Goal: Task Accomplishment & Management: Manage account settings

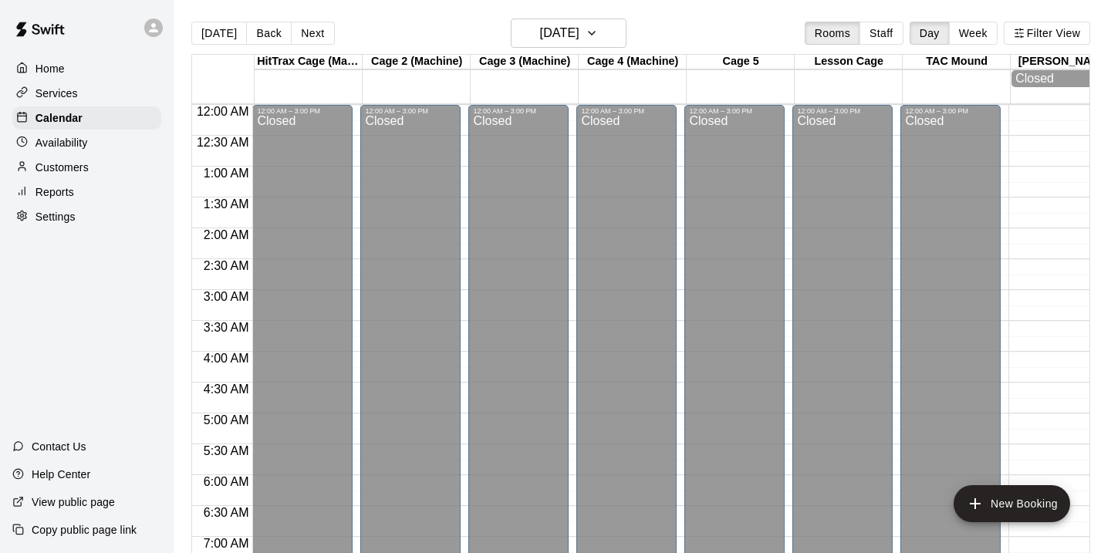
scroll to position [816, 2]
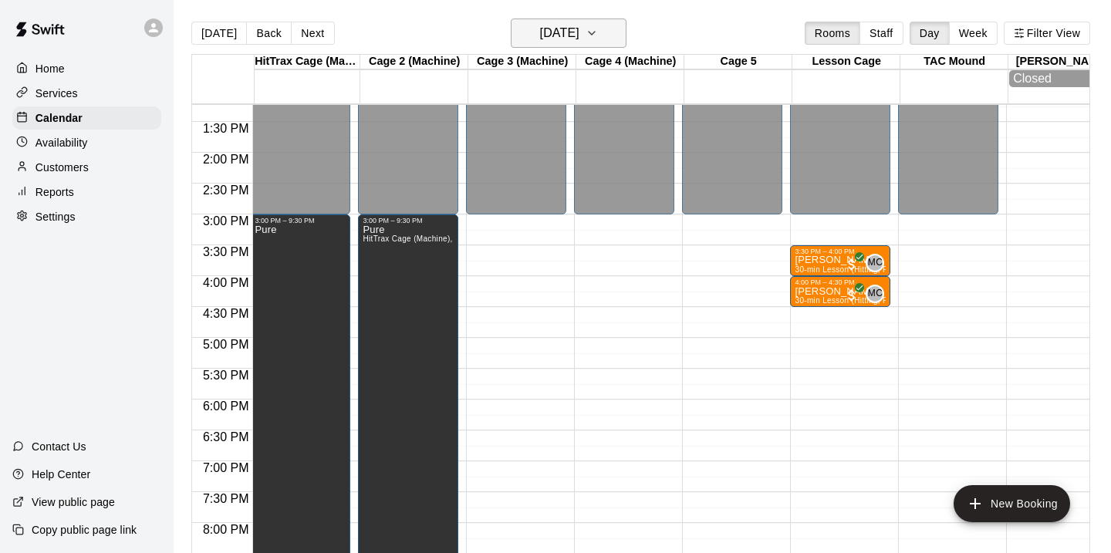
click at [579, 24] on h6 "[DATE]" at bounding box center [559, 33] width 39 height 22
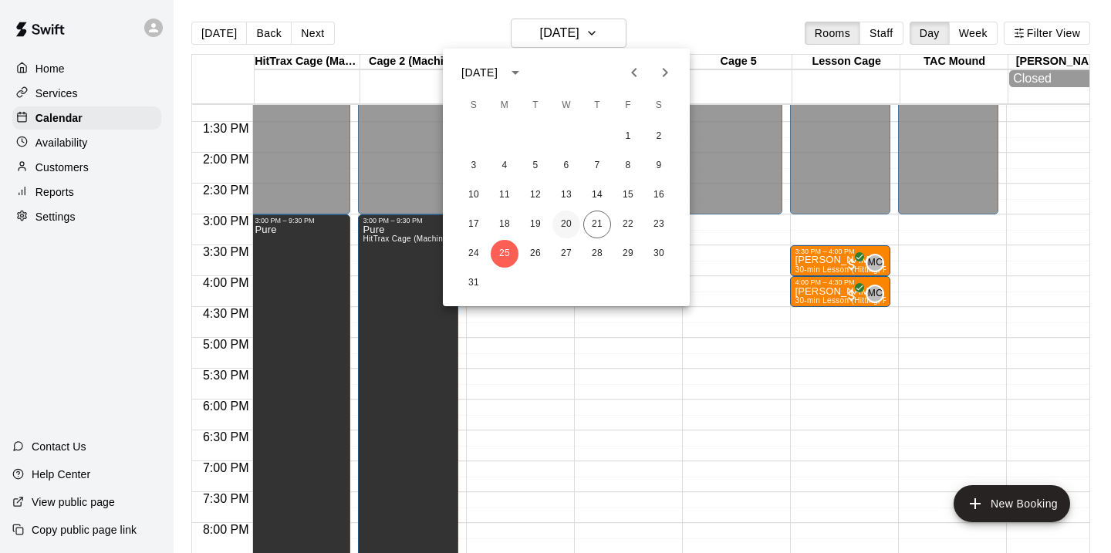
click at [568, 223] on button "20" at bounding box center [566, 225] width 28 height 28
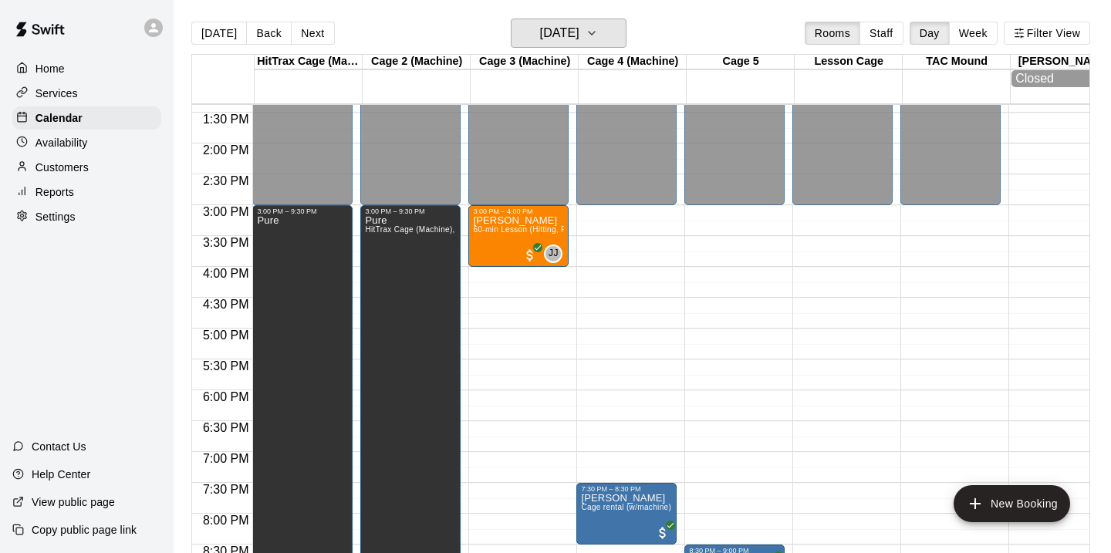
scroll to position [835, 0]
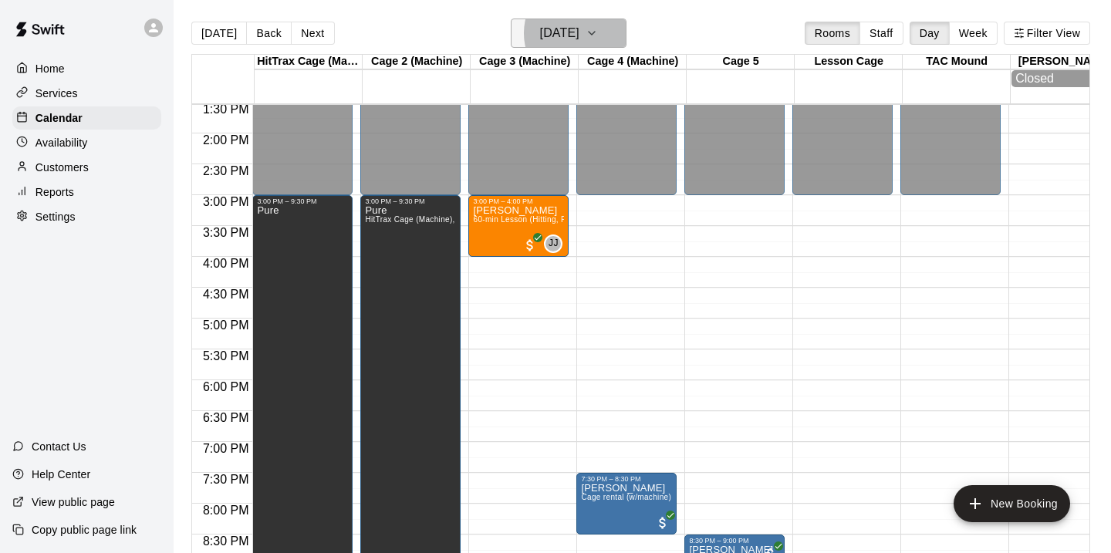
click at [598, 41] on icon "button" at bounding box center [591, 33] width 12 height 19
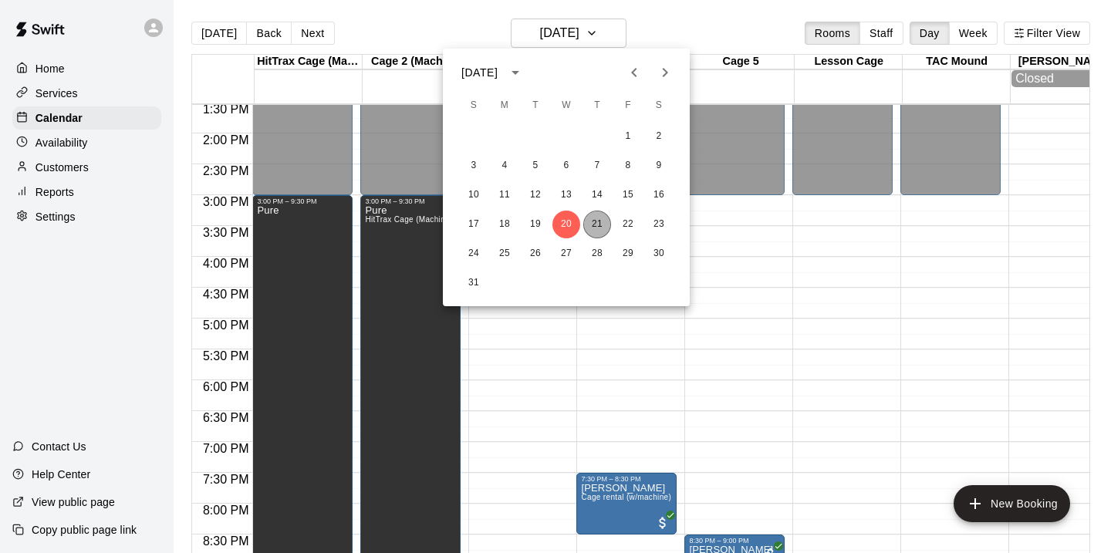
click at [597, 215] on button "21" at bounding box center [597, 225] width 28 height 28
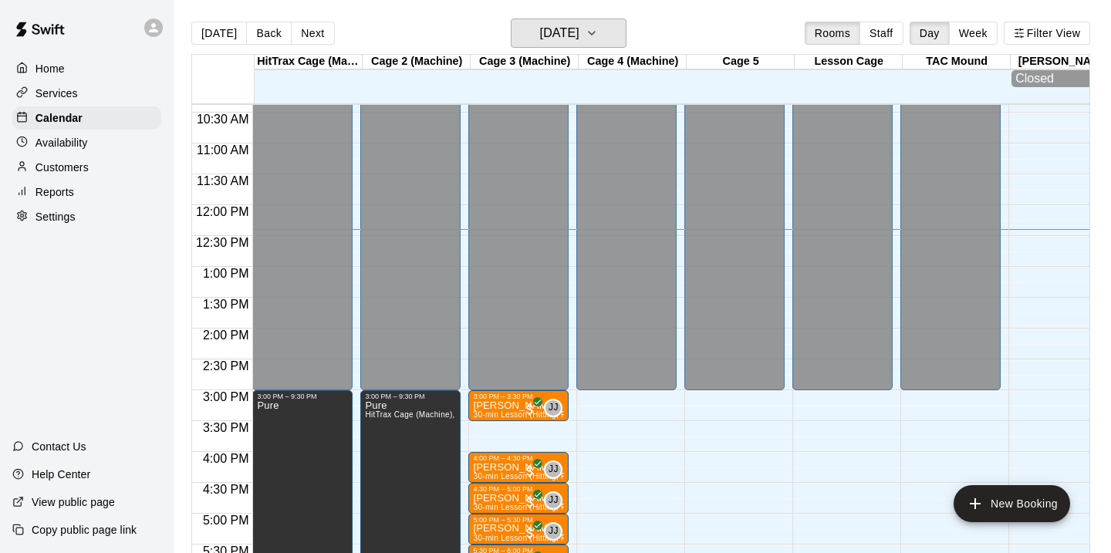
scroll to position [611, 0]
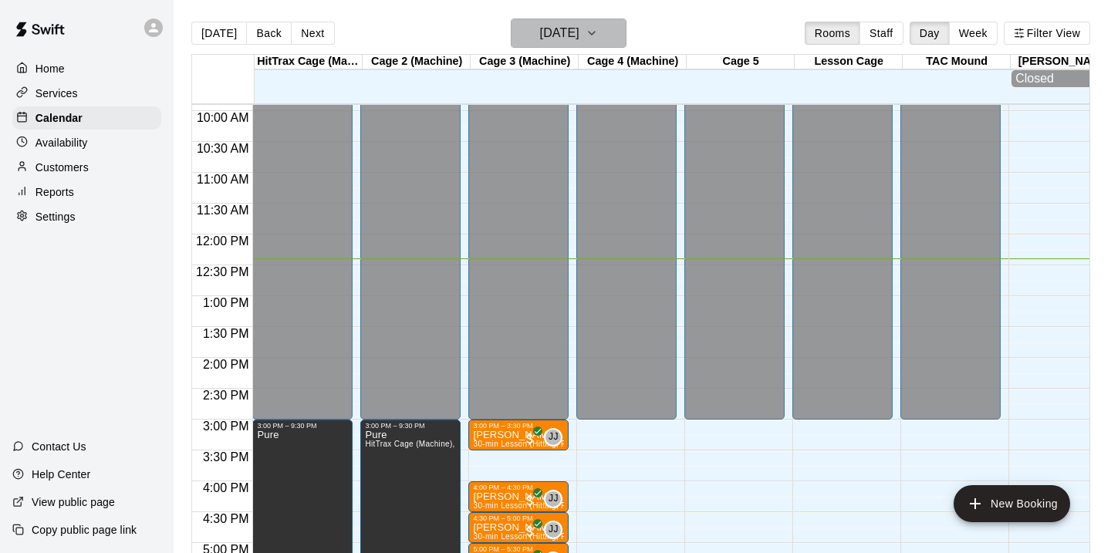
click at [567, 47] on button "[DATE]" at bounding box center [569, 33] width 116 height 29
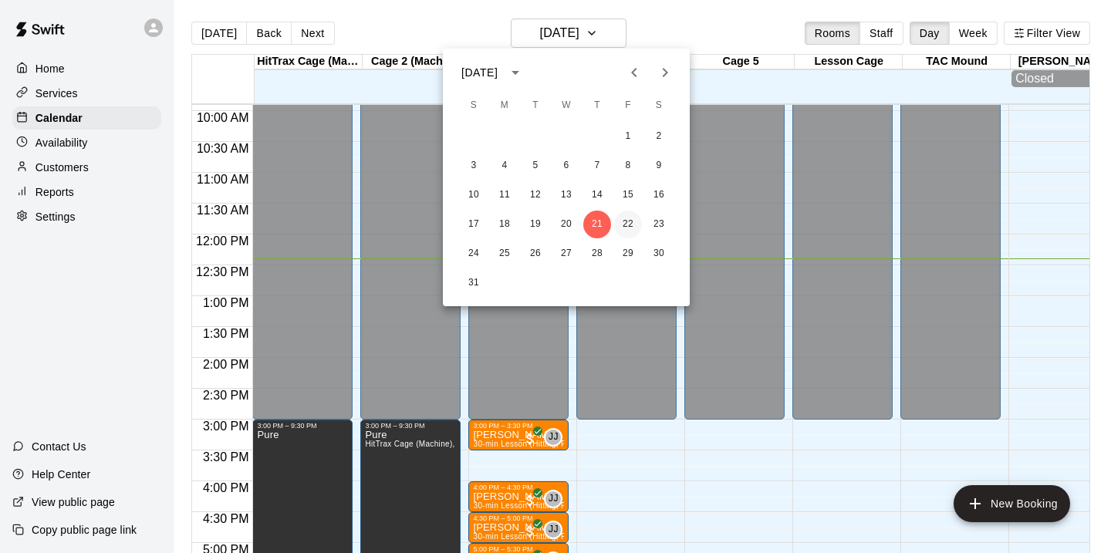
click at [625, 222] on button "22" at bounding box center [628, 225] width 28 height 28
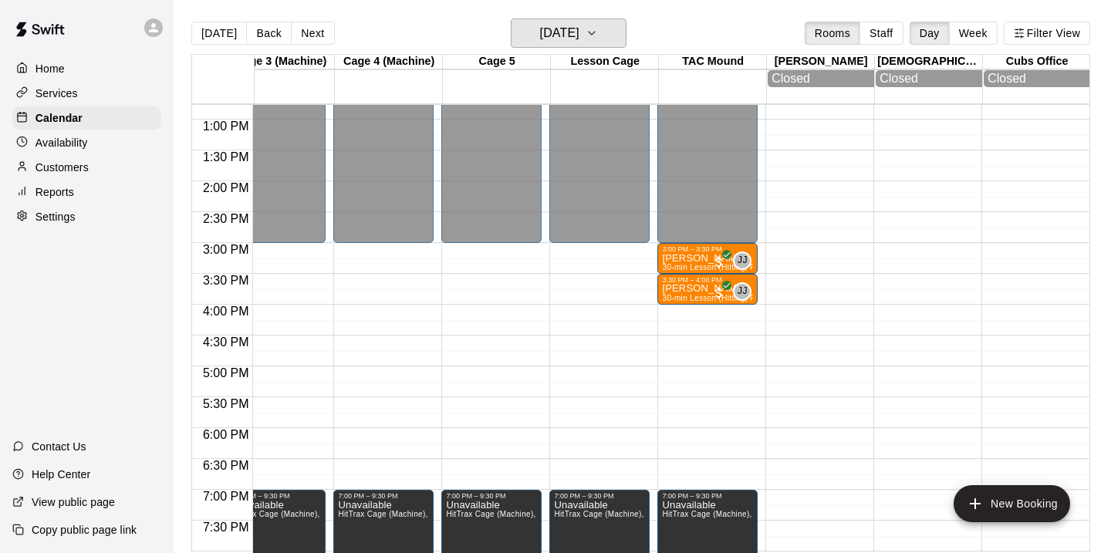
scroll to position [794, 244]
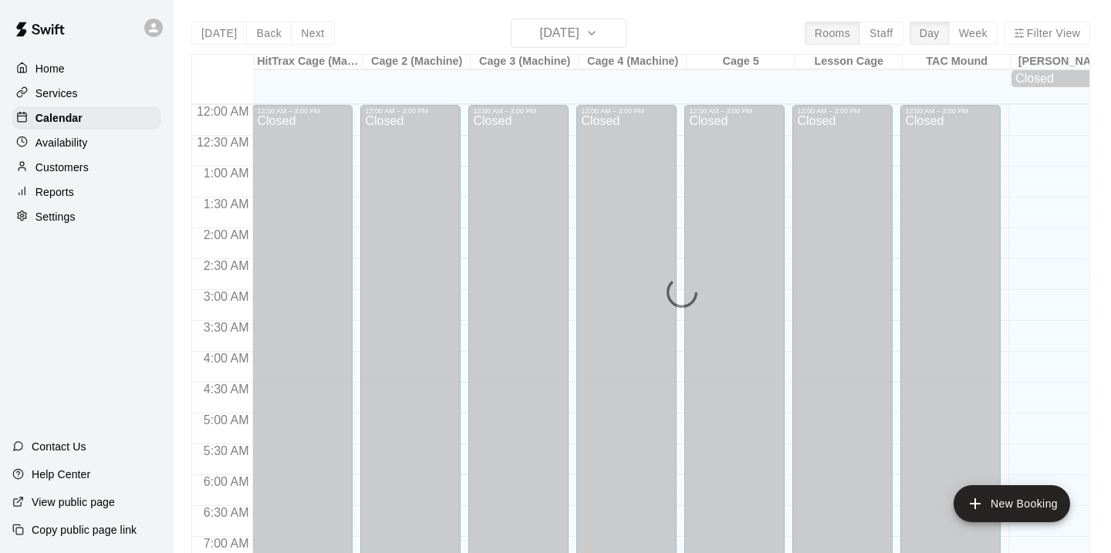
scroll to position [788, 0]
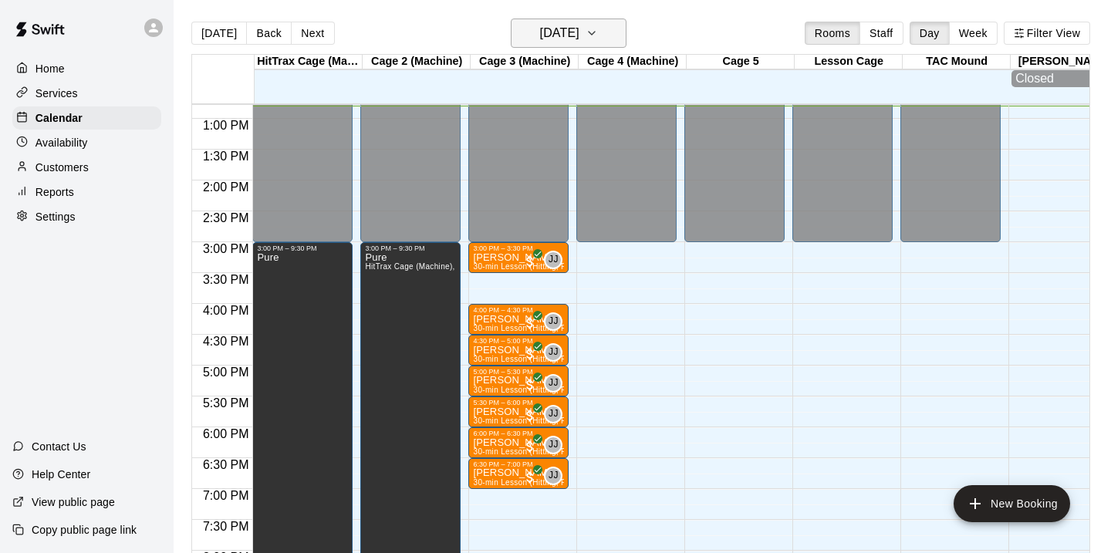
click at [579, 36] on h6 "[DATE]" at bounding box center [559, 33] width 39 height 22
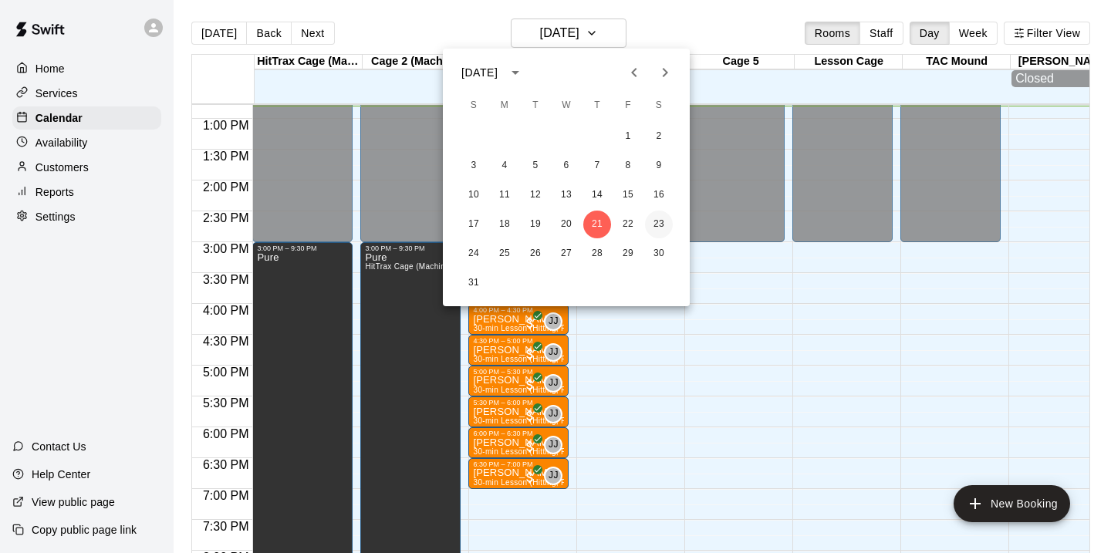
click at [654, 224] on button "23" at bounding box center [659, 225] width 28 height 28
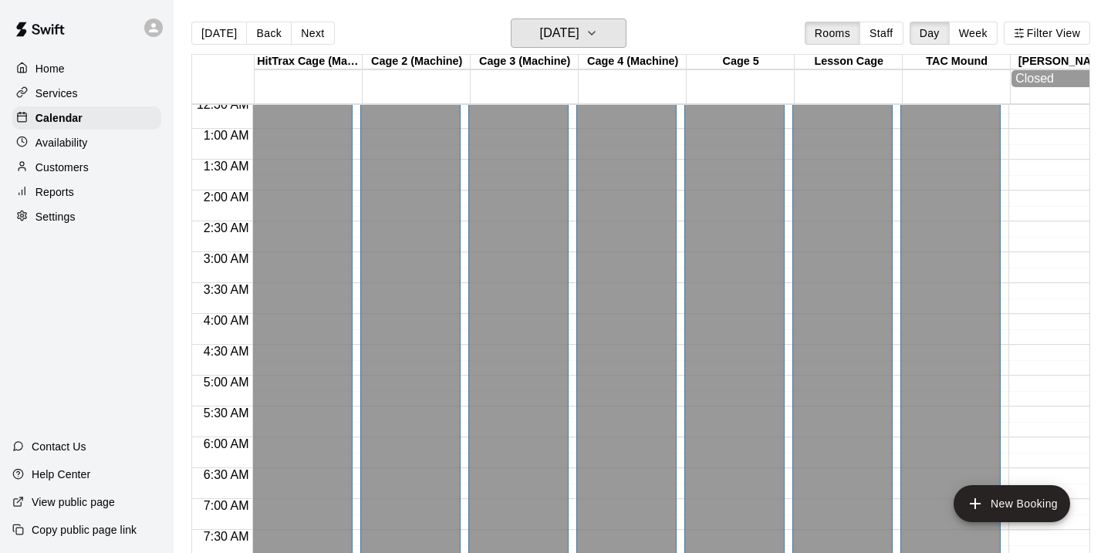
scroll to position [0, 0]
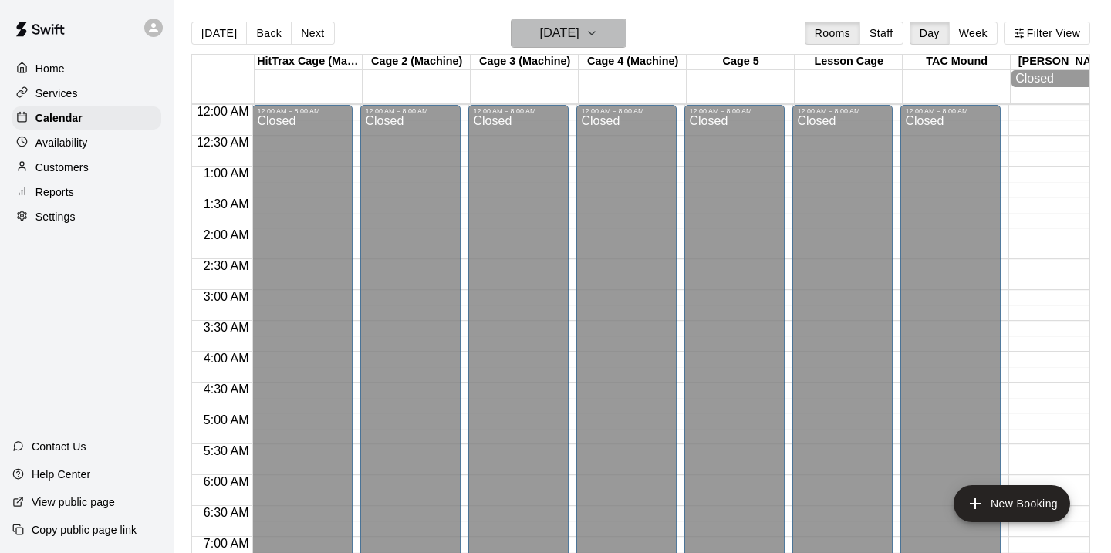
click at [579, 33] on h6 "Saturday Aug 23" at bounding box center [559, 33] width 39 height 22
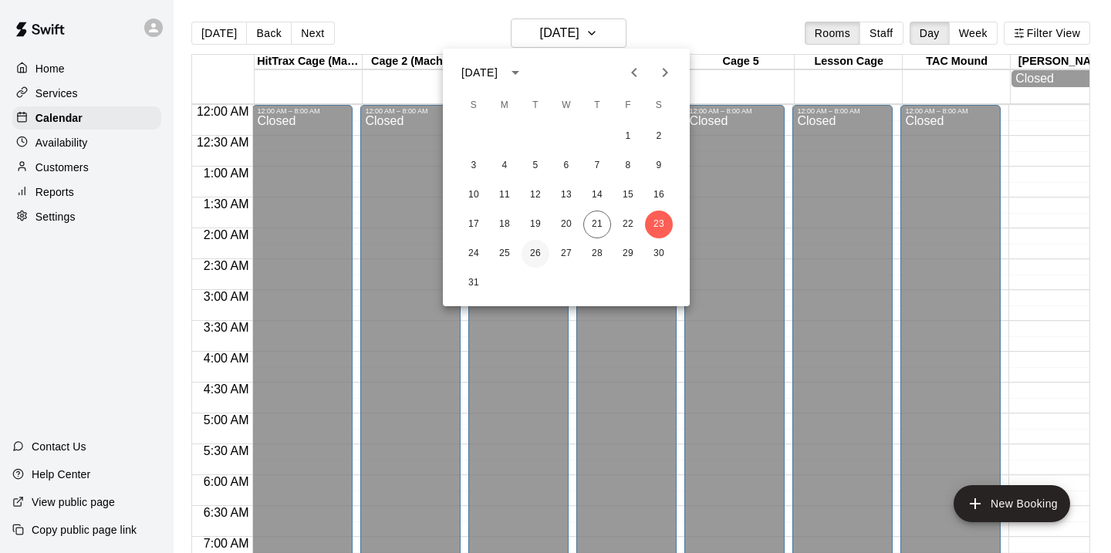
click at [531, 254] on button "26" at bounding box center [535, 254] width 28 height 28
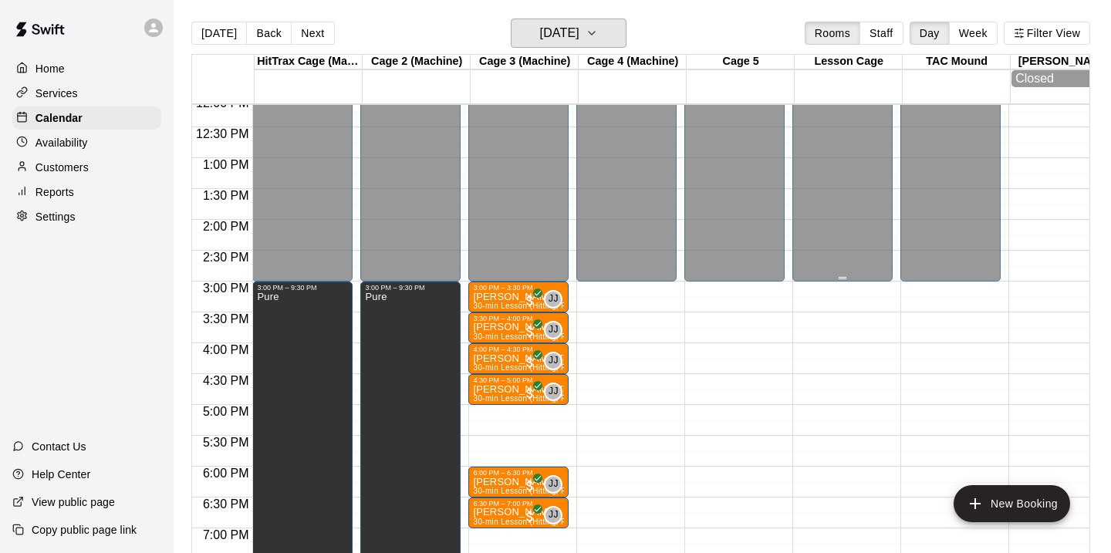
scroll to position [750, 0]
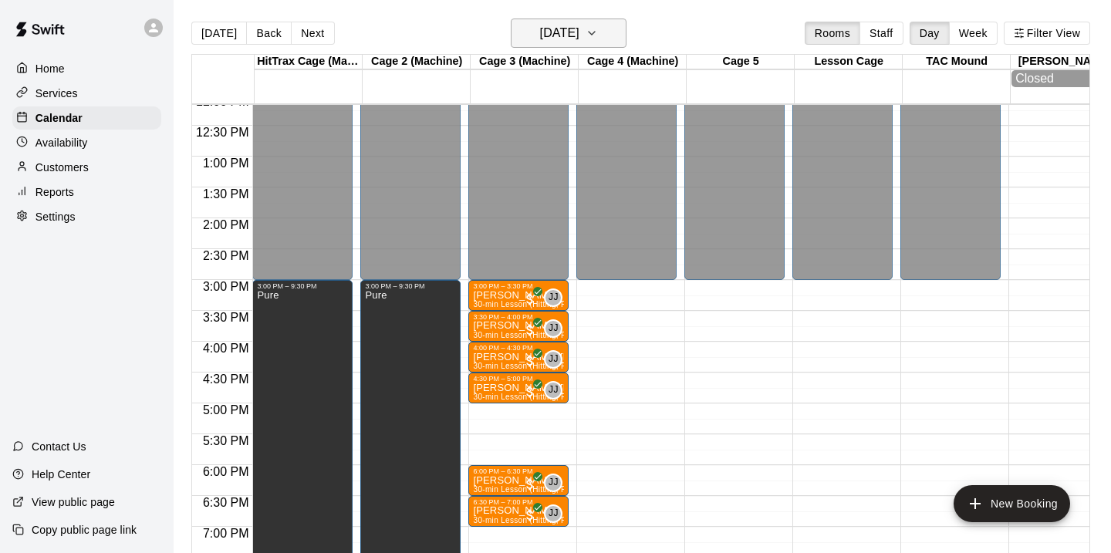
click at [598, 36] on icon "button" at bounding box center [591, 33] width 12 height 19
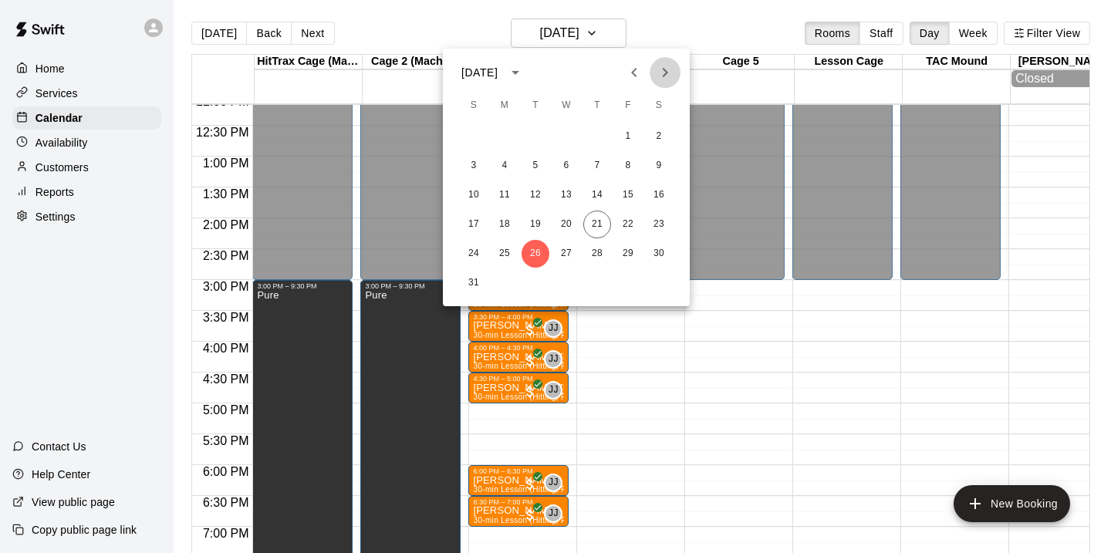
click at [665, 72] on icon "Next month" at bounding box center [665, 72] width 19 height 19
click at [665, 71] on icon "Next month" at bounding box center [664, 72] width 5 height 9
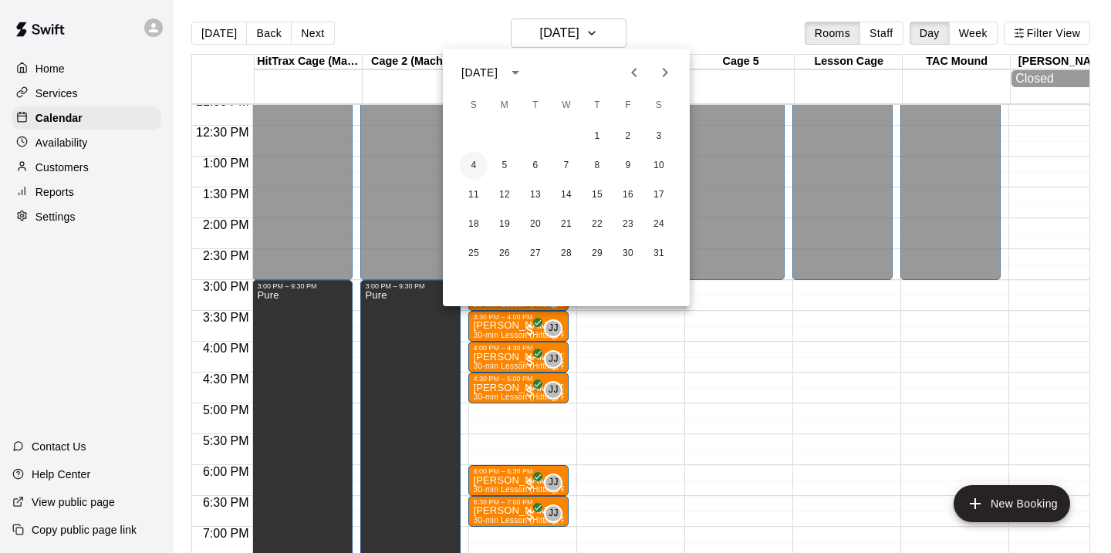
click at [465, 167] on button "4" at bounding box center [474, 166] width 28 height 28
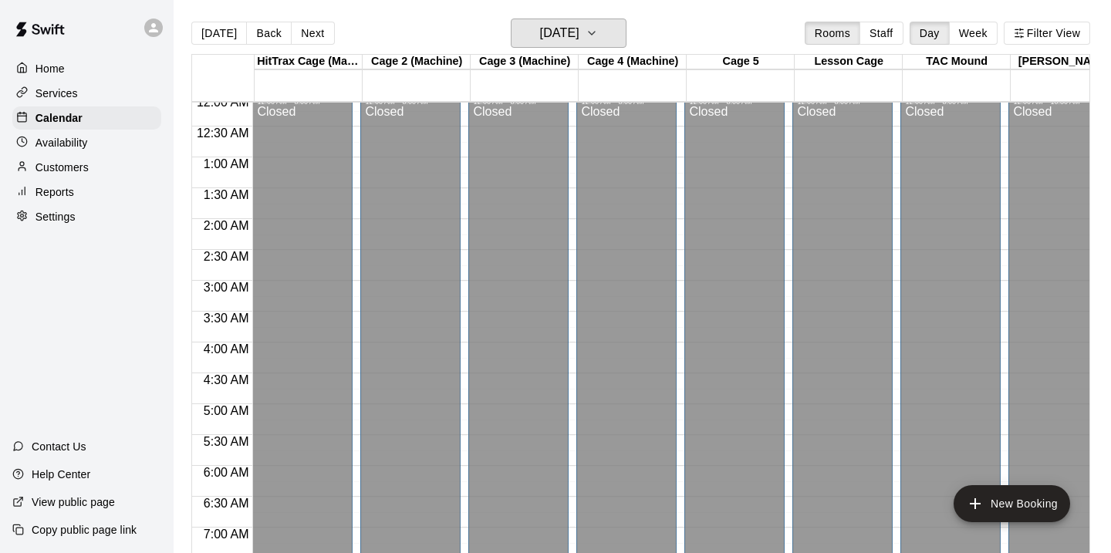
scroll to position [14, 0]
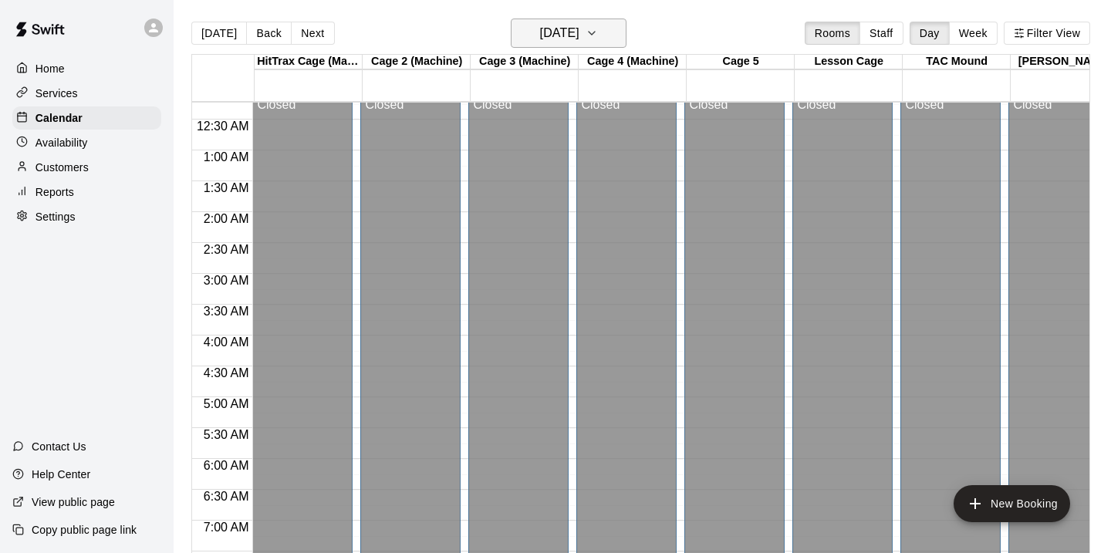
click at [579, 28] on h6 "Sunday Jan 04" at bounding box center [559, 33] width 39 height 22
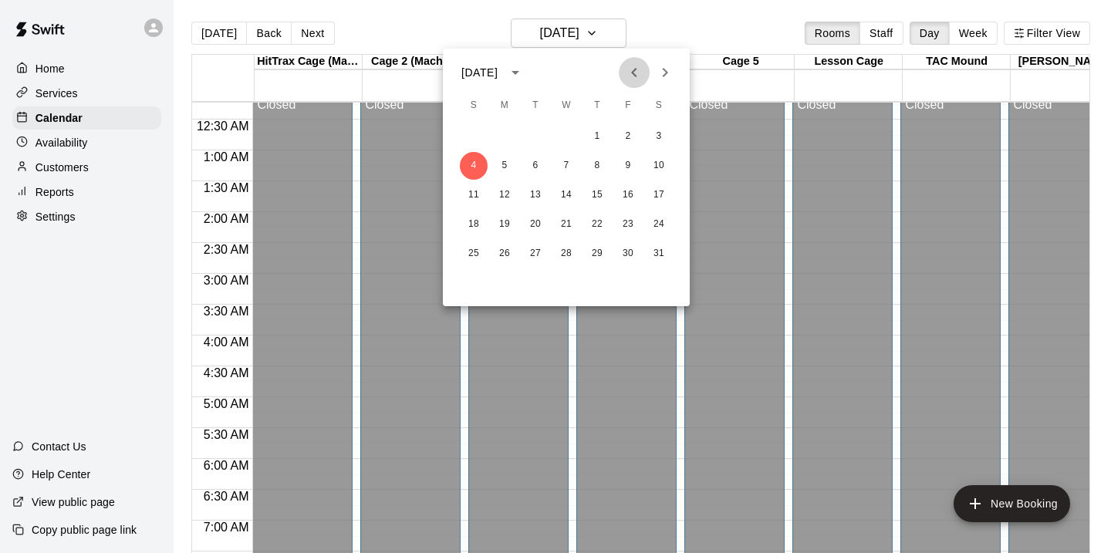
click at [629, 81] on icon "Previous month" at bounding box center [634, 72] width 19 height 19
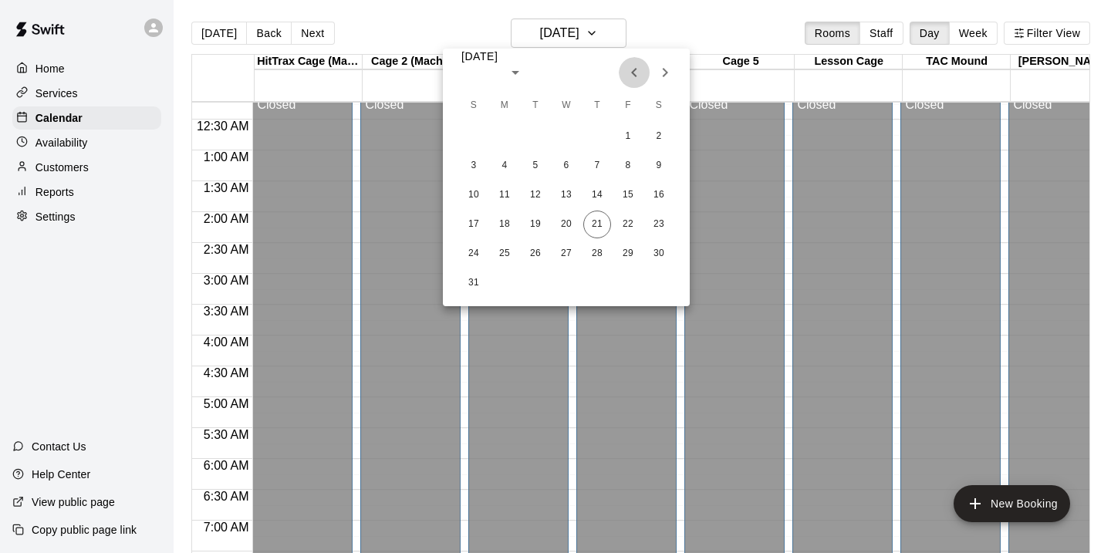
click at [629, 81] on icon "Previous month" at bounding box center [634, 72] width 19 height 19
click at [629, 80] on icon "Previous month" at bounding box center [634, 72] width 19 height 19
click at [663, 80] on icon "Next month" at bounding box center [665, 72] width 19 height 19
click at [596, 224] on button "21" at bounding box center [597, 225] width 28 height 28
